Goal: Task Accomplishment & Management: Manage account settings

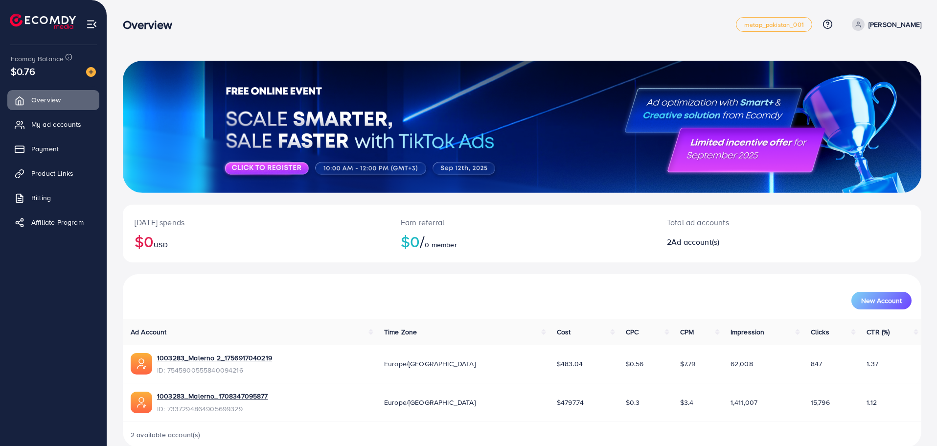
scroll to position [17, 0]
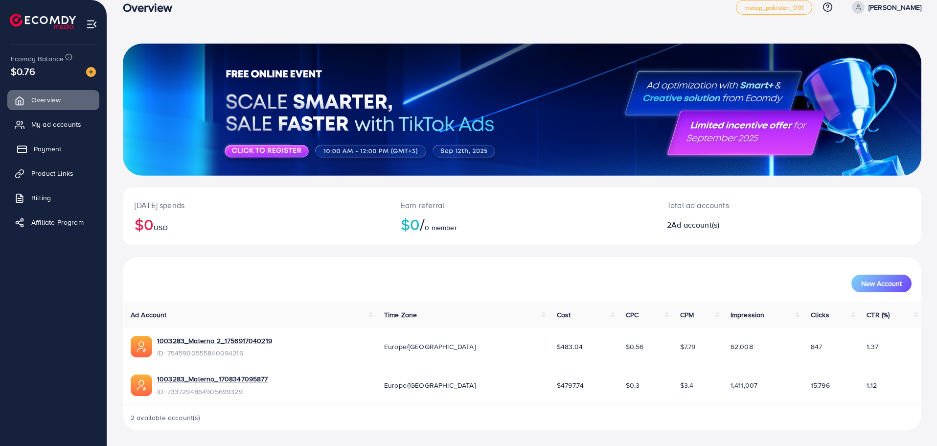
click at [61, 145] on span "Payment" at bounding box center [47, 149] width 27 height 10
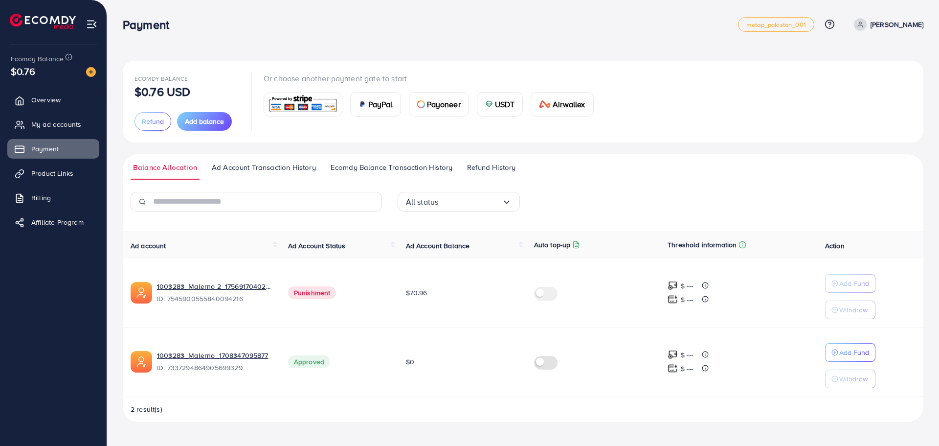
drag, startPoint x: 421, startPoint y: 296, endPoint x: 458, endPoint y: 301, distance: 37.5
click at [458, 301] on td "$70.96" at bounding box center [462, 292] width 128 height 69
click at [456, 301] on td "$70.96" at bounding box center [462, 292] width 128 height 69
click at [72, 129] on span "My ad accounts" at bounding box center [59, 124] width 50 height 10
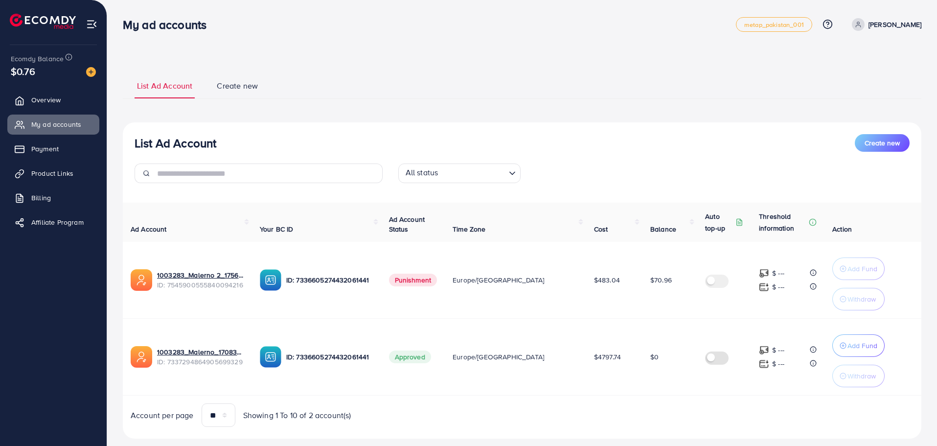
drag, startPoint x: 651, startPoint y: 283, endPoint x: 658, endPoint y: 284, distance: 7.9
click at [653, 283] on tr "1003283_Malerno 2_1756917040219 ID: 7545900555840094216 ID: 7336605274432061441…" at bounding box center [522, 280] width 798 height 77
click at [664, 286] on td "$70.96" at bounding box center [669, 280] width 55 height 77
click at [891, 150] on button "Create new" at bounding box center [881, 143] width 55 height 18
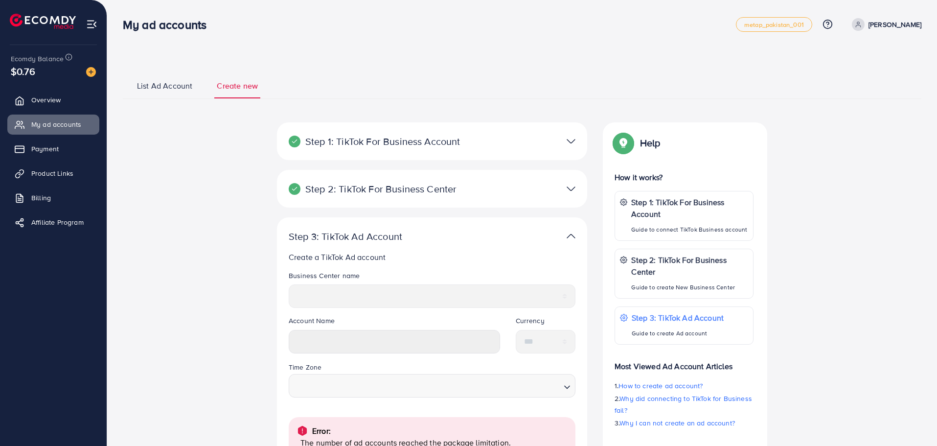
click at [149, 82] on span "List Ad Account" at bounding box center [164, 85] width 55 height 11
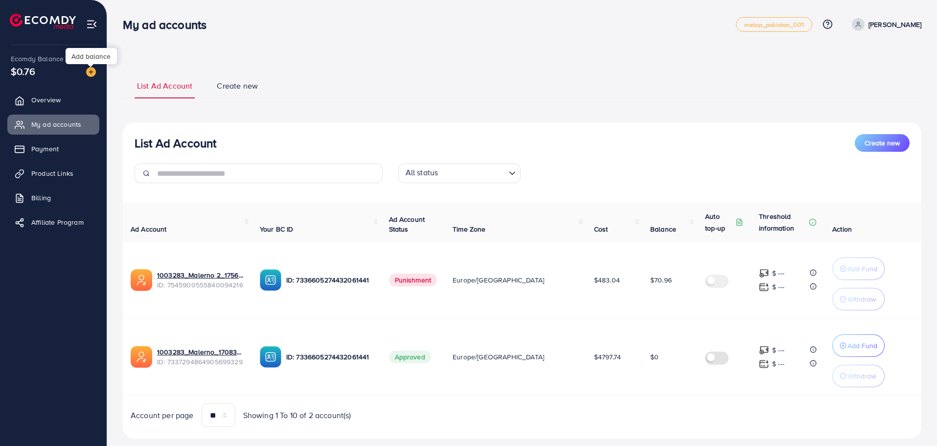
click at [101, 70] on div "Ecomdy Balance $0.76 Overview My ad accounts Payment Product Links Billing Affi…" at bounding box center [53, 223] width 107 height 446
click at [61, 190] on link "Billing" at bounding box center [53, 198] width 92 height 20
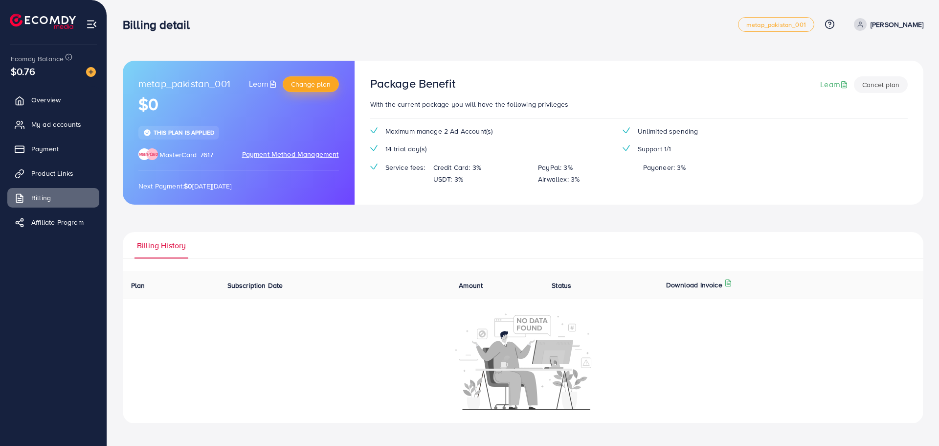
click at [316, 83] on span "Change plan" at bounding box center [311, 84] width 40 height 10
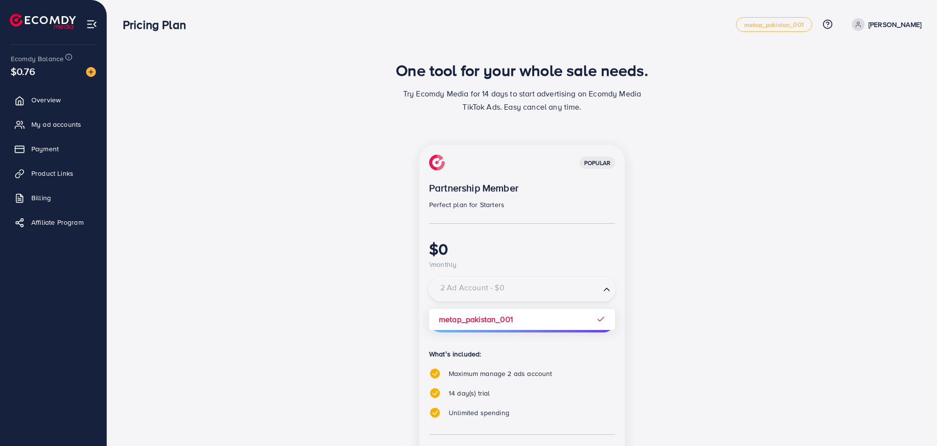
click at [509, 288] on input "Search for option" at bounding box center [516, 290] width 166 height 16
click at [518, 316] on div "popular Partnership Member Perfect plan for Starters $0 \monthly 2 Ad Account -…" at bounding box center [521, 341] width 205 height 393
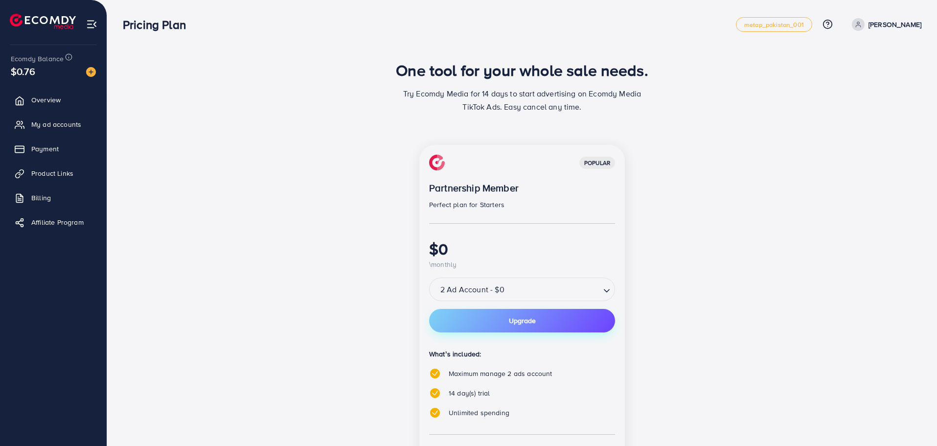
scroll to position [98, 0]
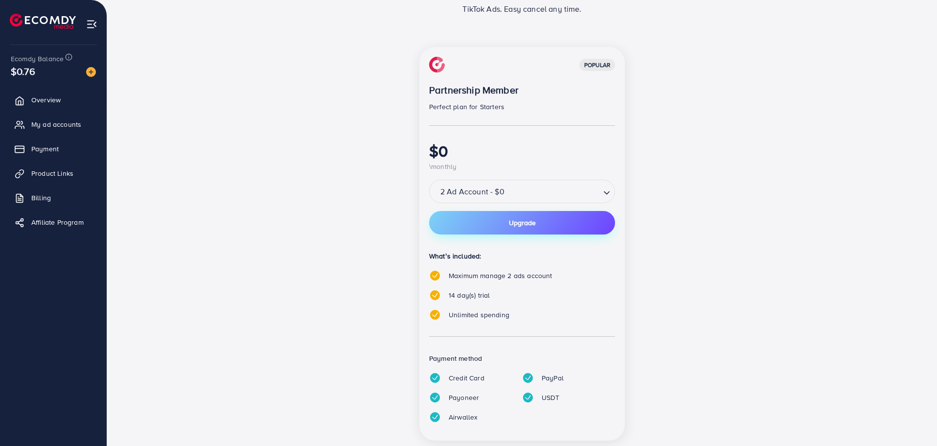
click at [518, 230] on button "Upgrade" at bounding box center [522, 222] width 186 height 23
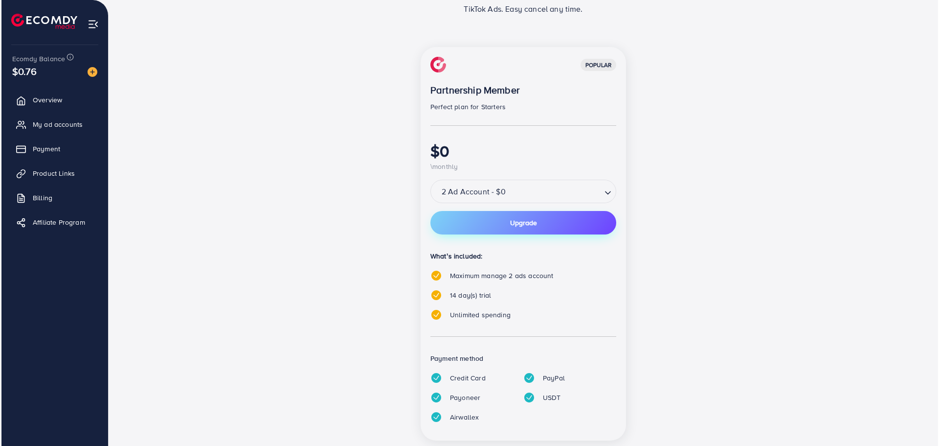
scroll to position [0, 0]
